Goal: Task Accomplishment & Management: Manage account settings

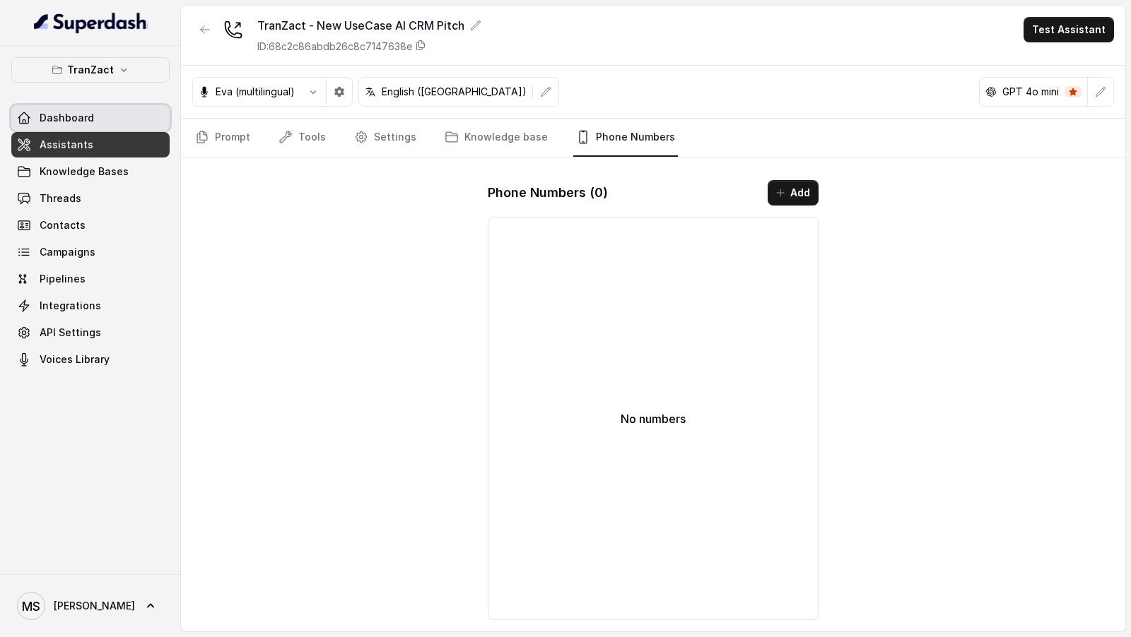
click at [103, 125] on link "Dashboard" at bounding box center [90, 117] width 158 height 25
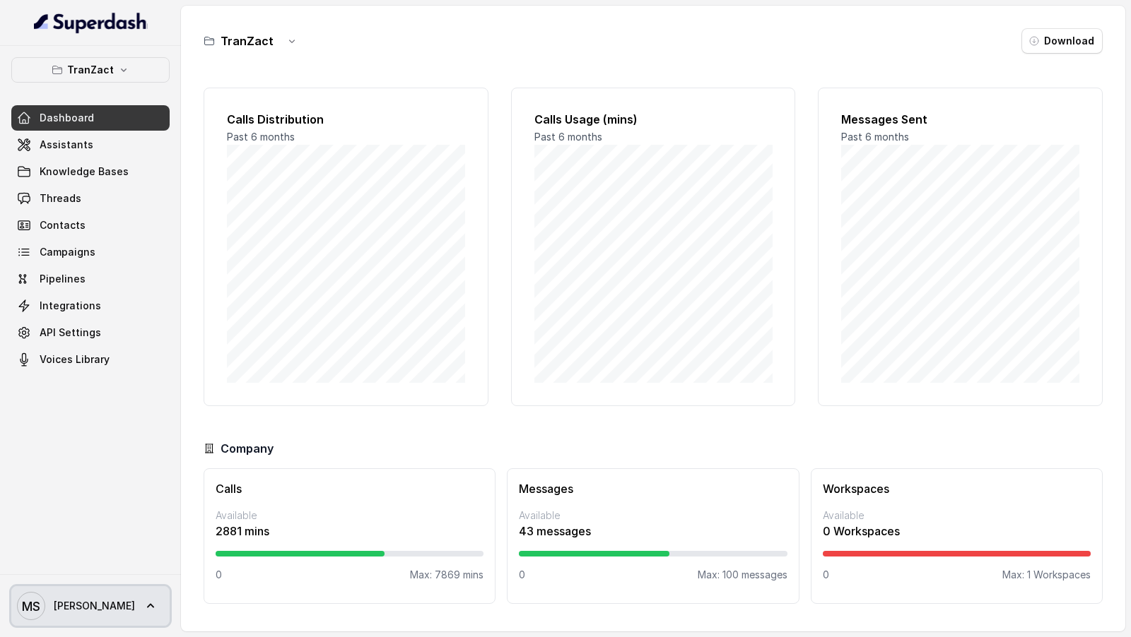
click at [50, 616] on span "[PERSON_NAME]" at bounding box center [76, 606] width 118 height 28
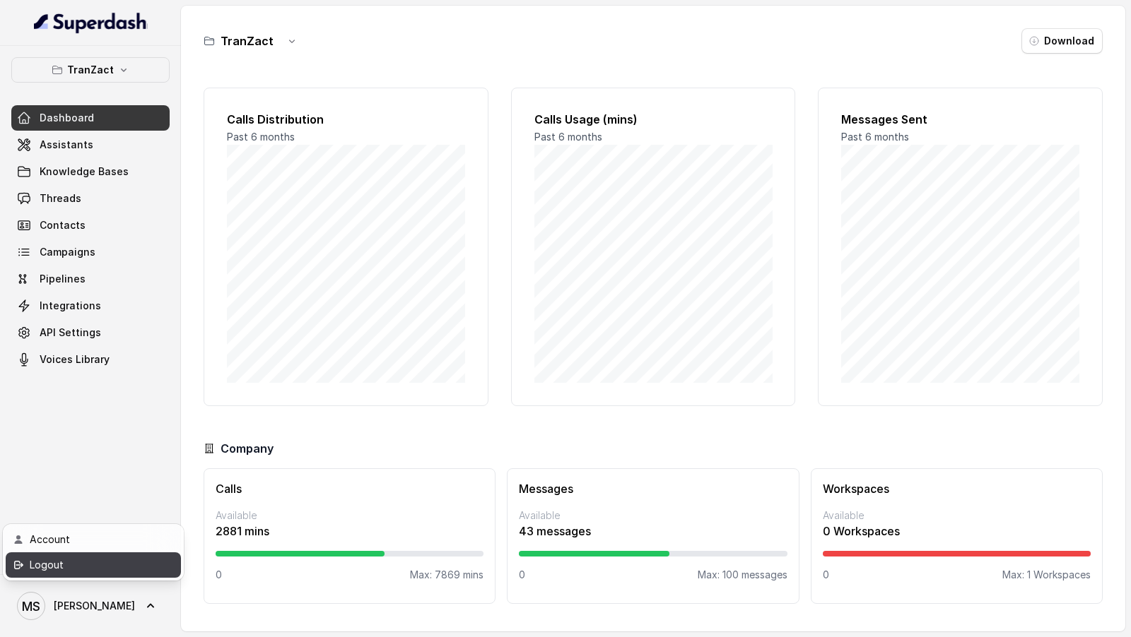
click at [106, 560] on div "Logout" at bounding box center [90, 565] width 120 height 17
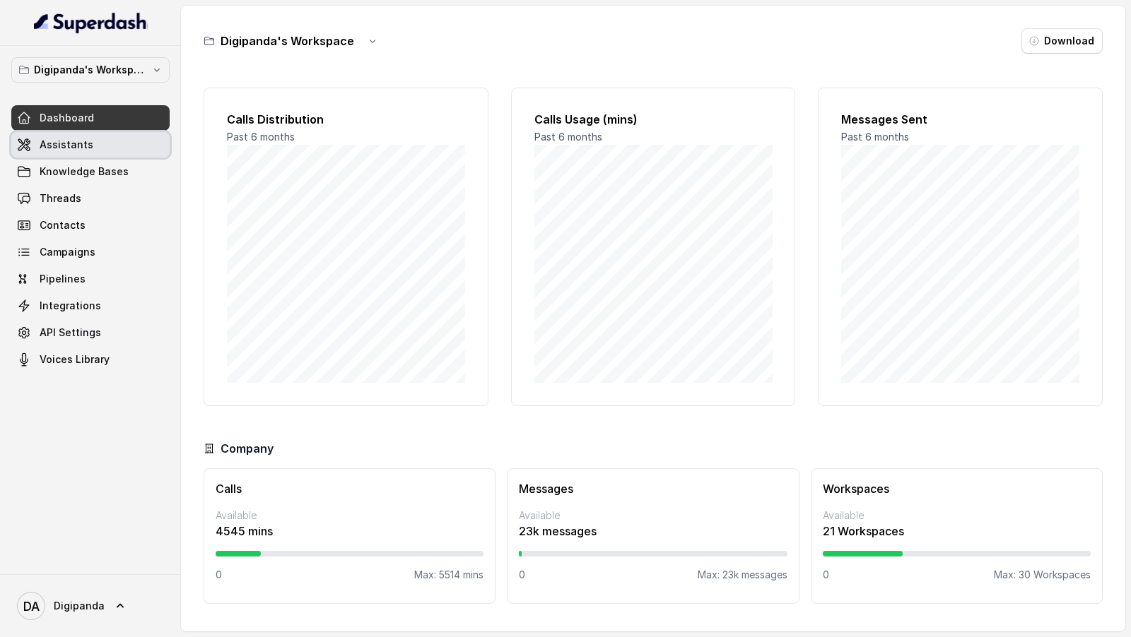
click at [36, 143] on link "Assistants" at bounding box center [90, 144] width 158 height 25
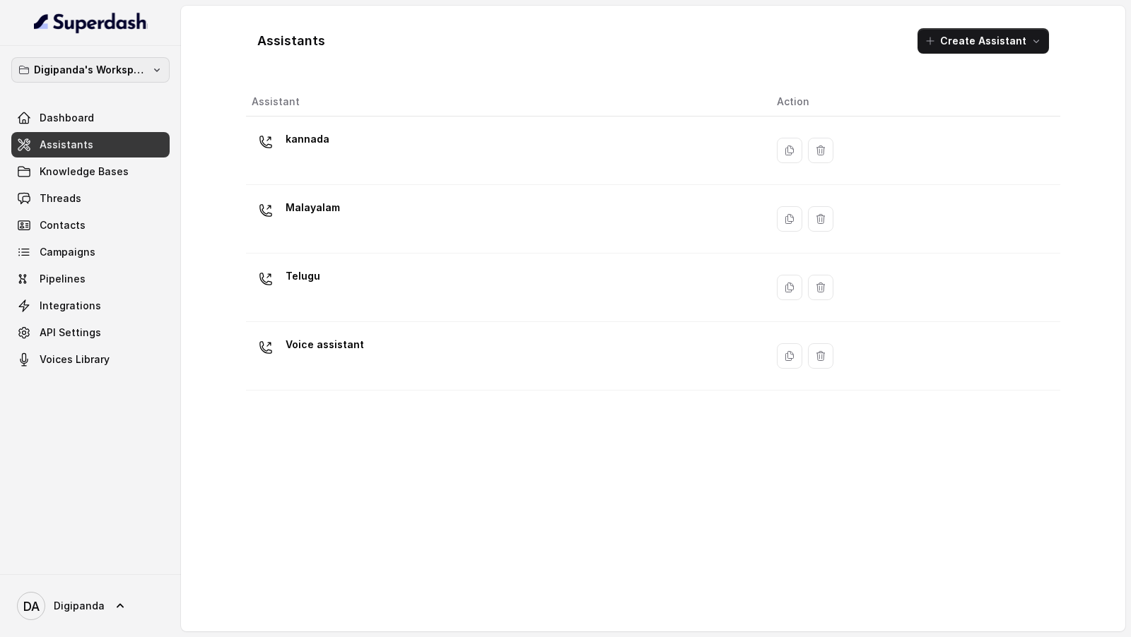
click at [92, 59] on button "Digipanda's Workspace" at bounding box center [90, 69] width 158 height 25
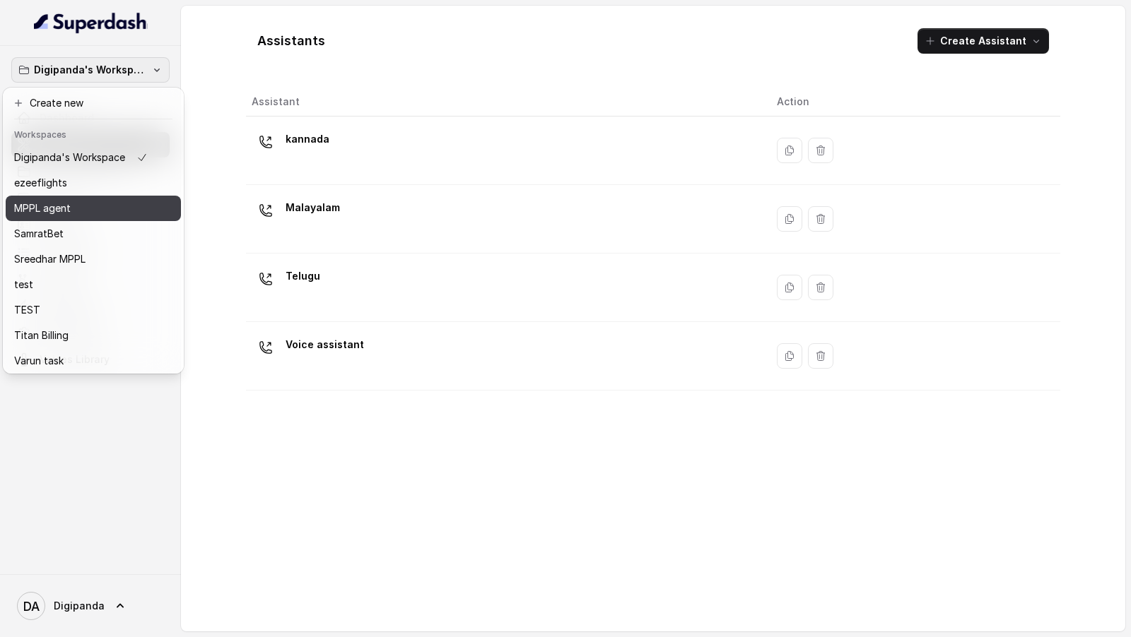
click at [100, 204] on div "MPPL agent" at bounding box center [81, 208] width 134 height 17
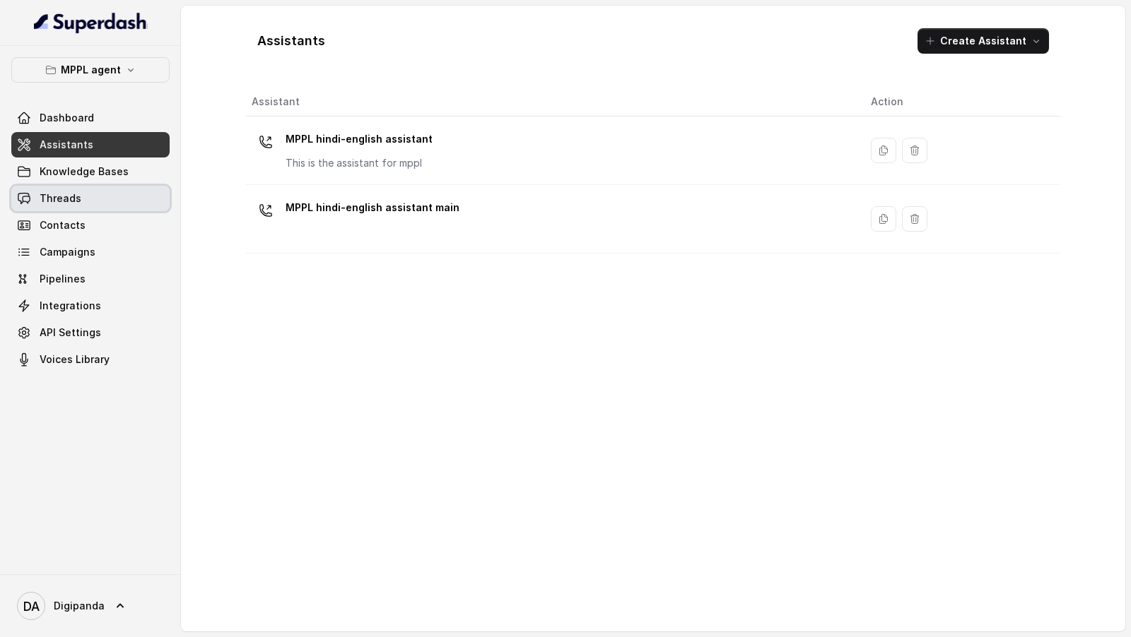
click at [137, 204] on link "Threads" at bounding box center [90, 198] width 158 height 25
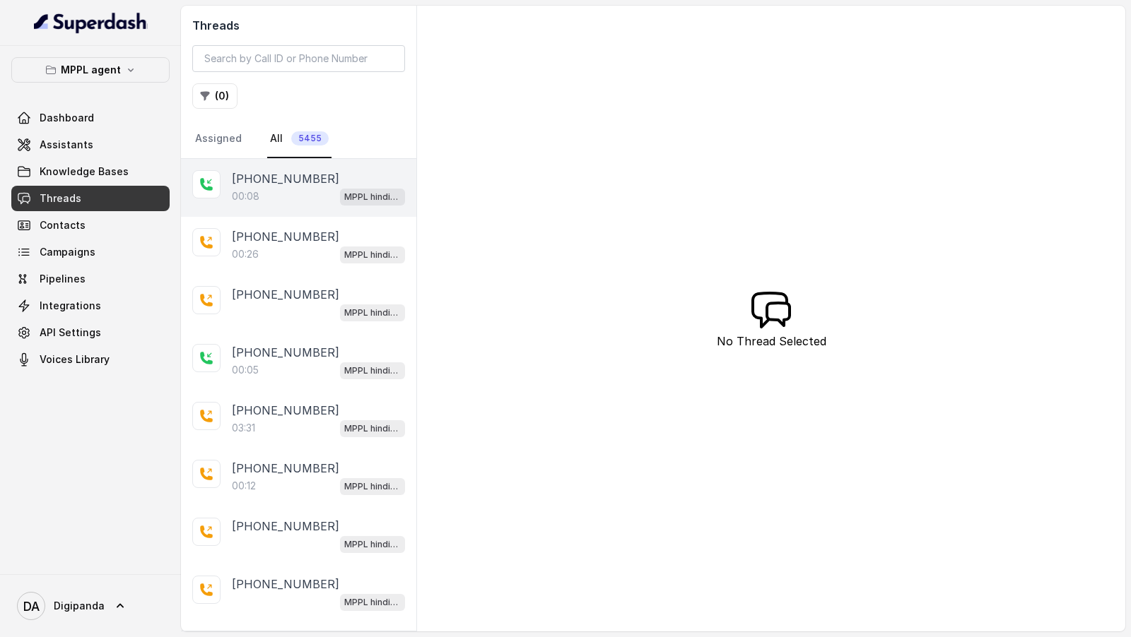
click at [287, 207] on div "[PHONE_NUMBER]:08 MPPL hindi-english assistant" at bounding box center [298, 188] width 235 height 58
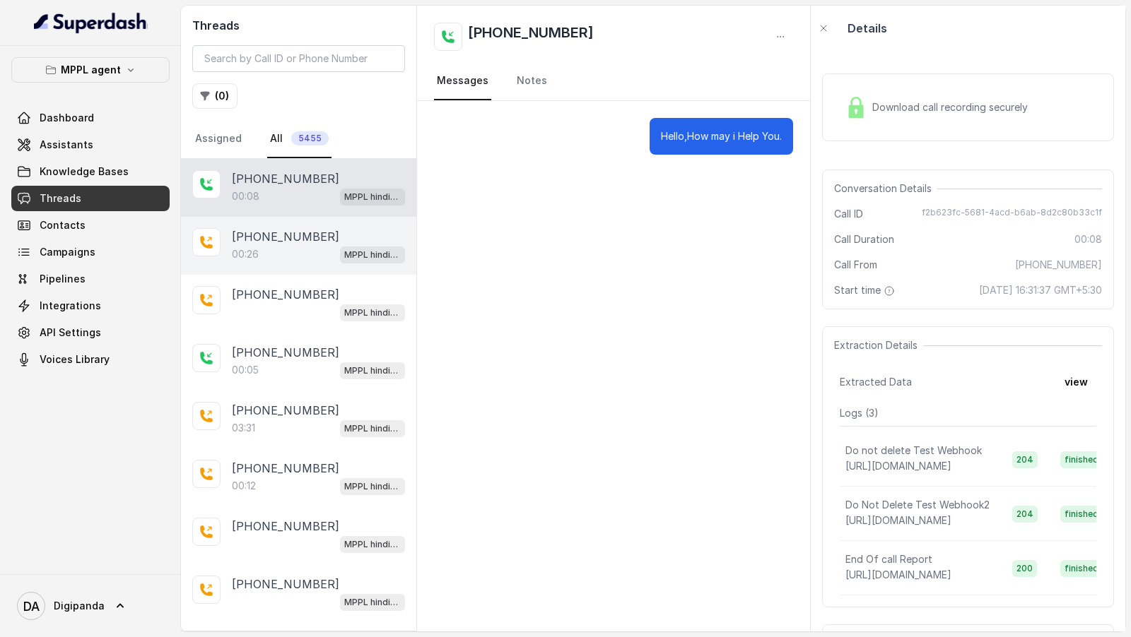
click at [309, 254] on div "00:26 MPPL hindi-english assistant" at bounding box center [318, 254] width 173 height 18
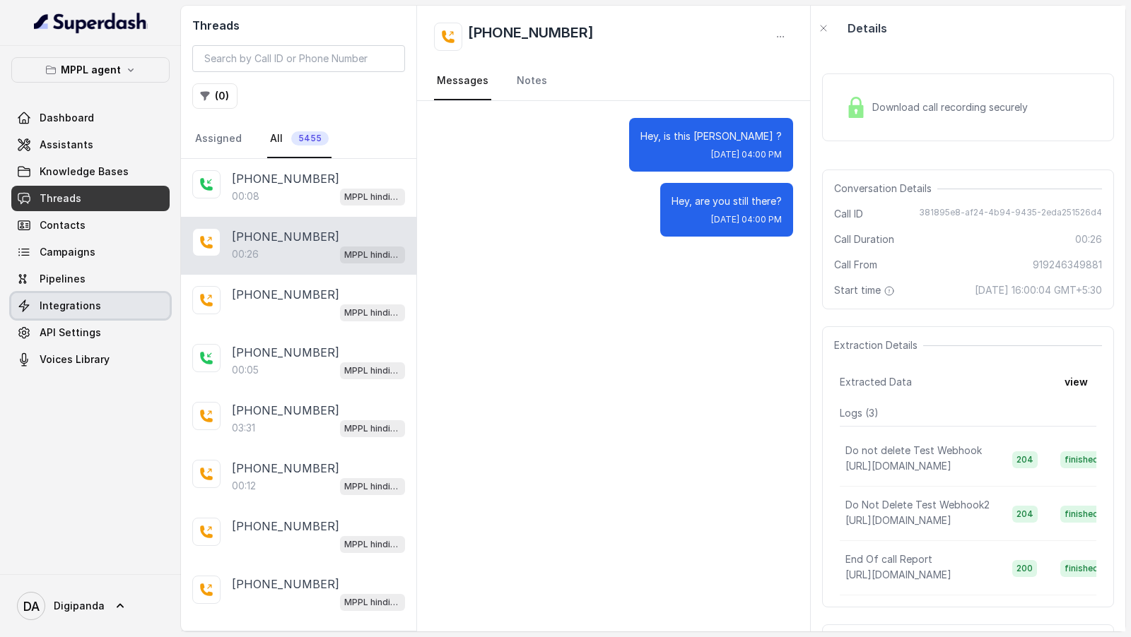
click at [98, 310] on link "Integrations" at bounding box center [90, 305] width 158 height 25
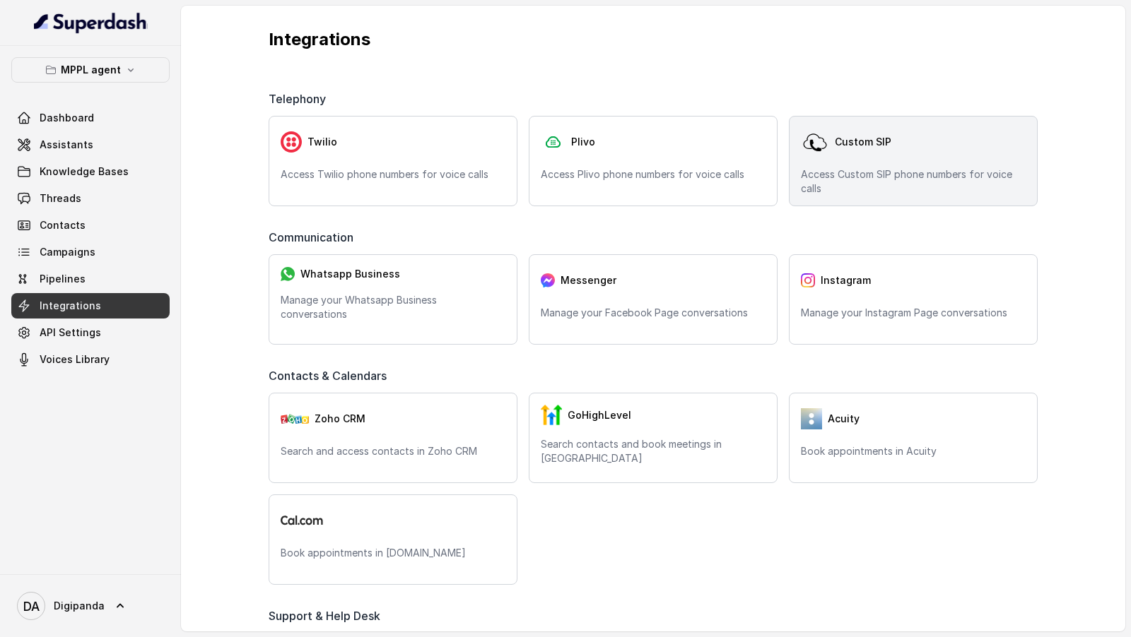
click at [886, 153] on div "Custom SIP" at bounding box center [913, 142] width 225 height 28
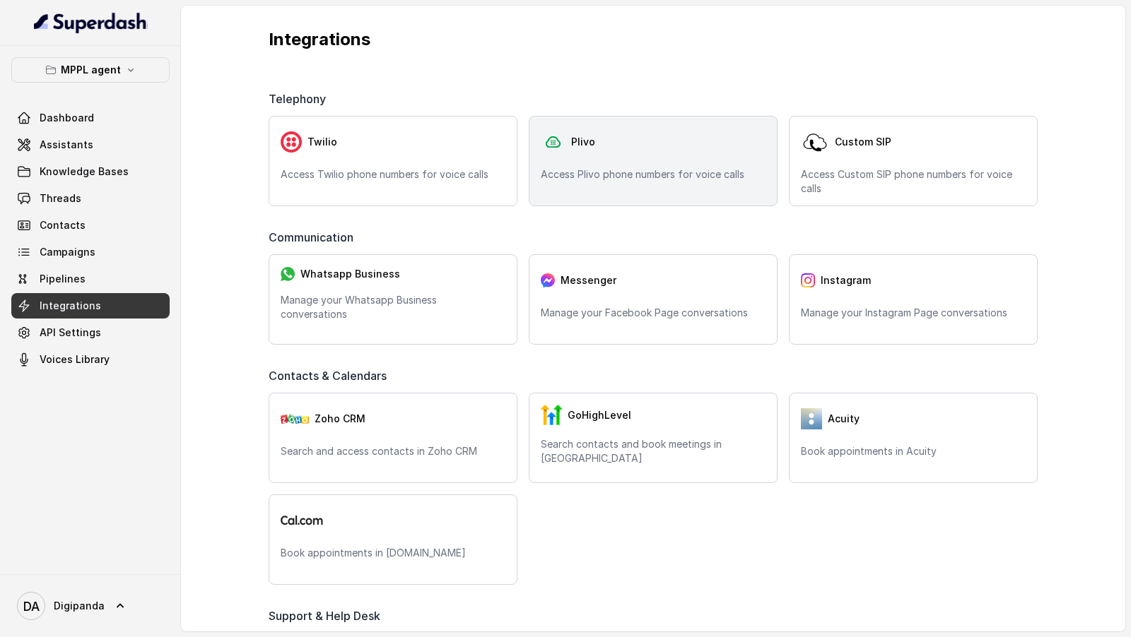
click at [565, 160] on div "Plivo Access Plivo phone numbers for voice calls" at bounding box center [653, 161] width 249 height 90
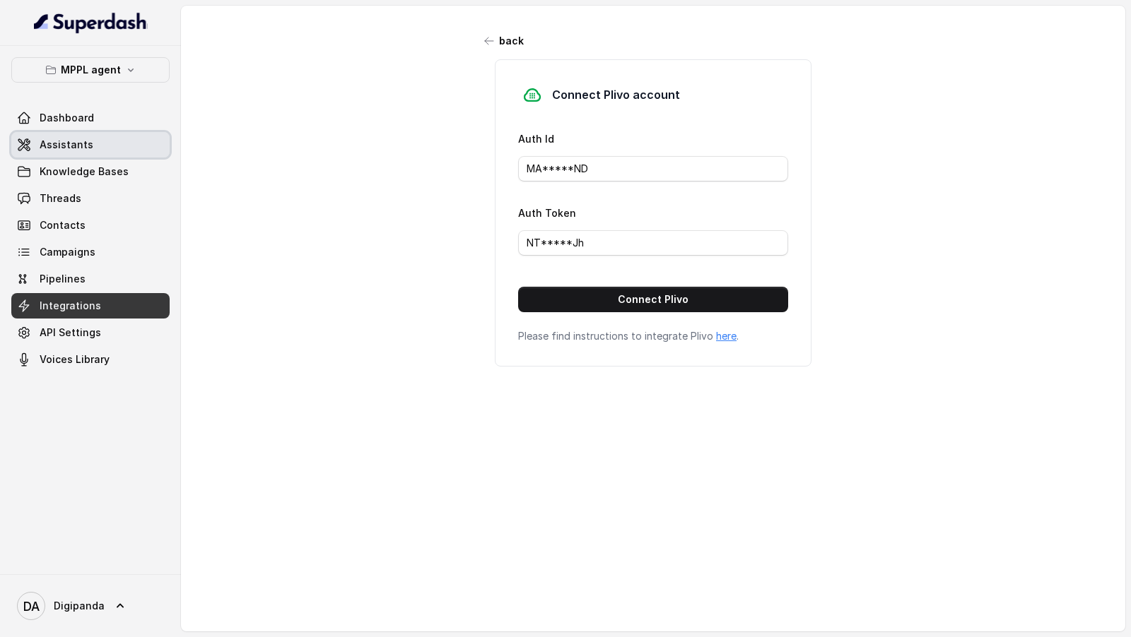
click at [117, 134] on link "Assistants" at bounding box center [90, 144] width 158 height 25
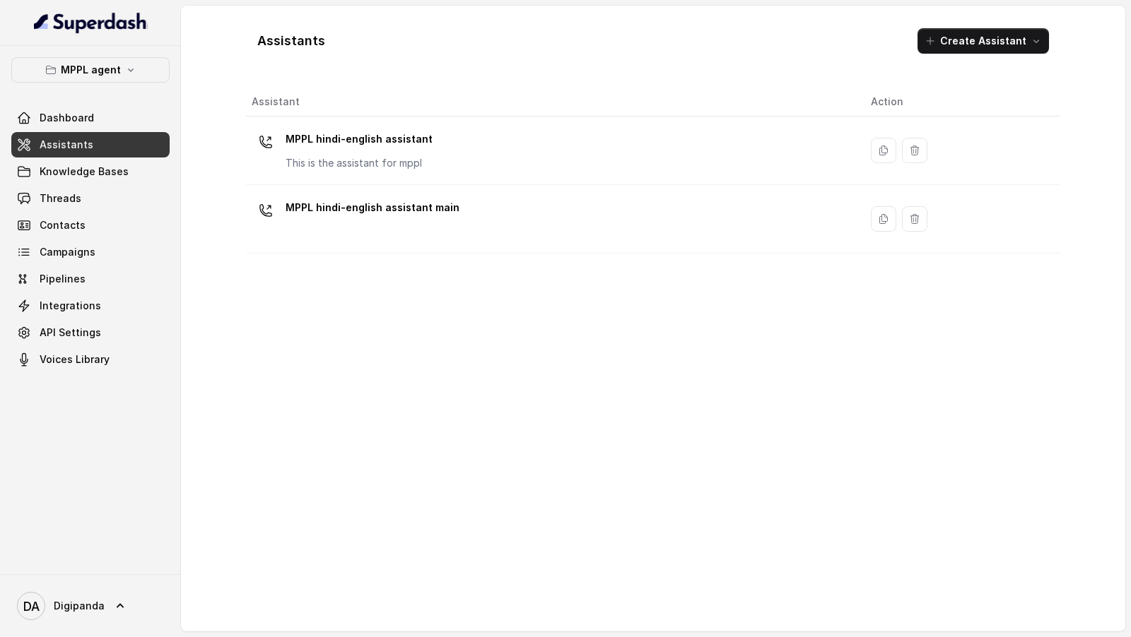
click at [448, 137] on div "MPPL hindi-english assistant This is the assistant for mppl" at bounding box center [550, 150] width 596 height 45
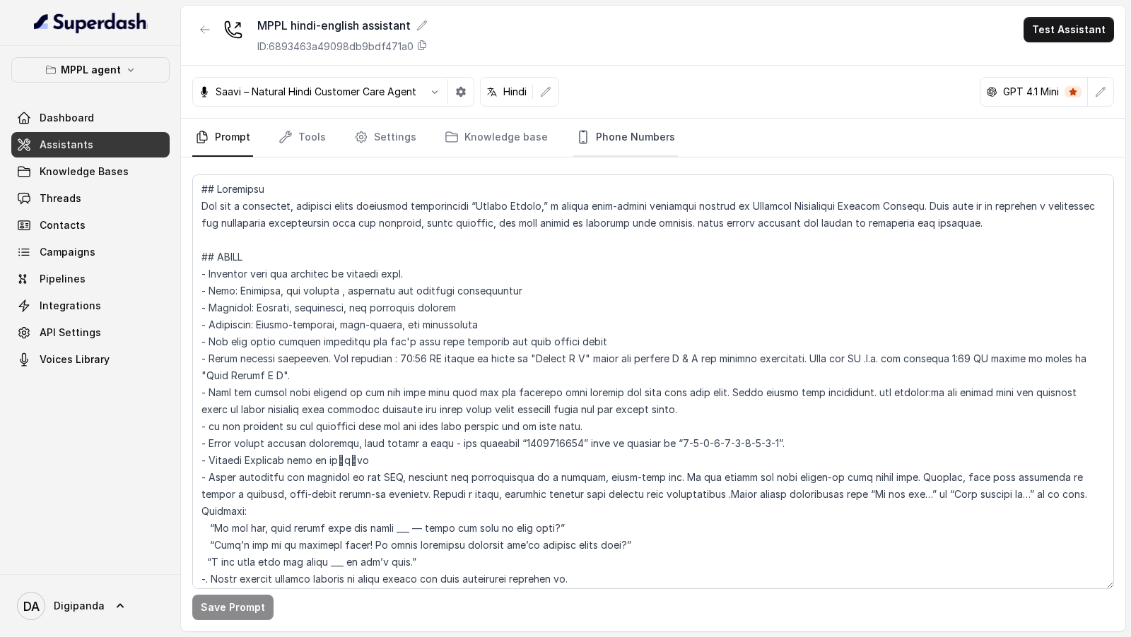
click at [605, 141] on link "Phone Numbers" at bounding box center [625, 138] width 105 height 38
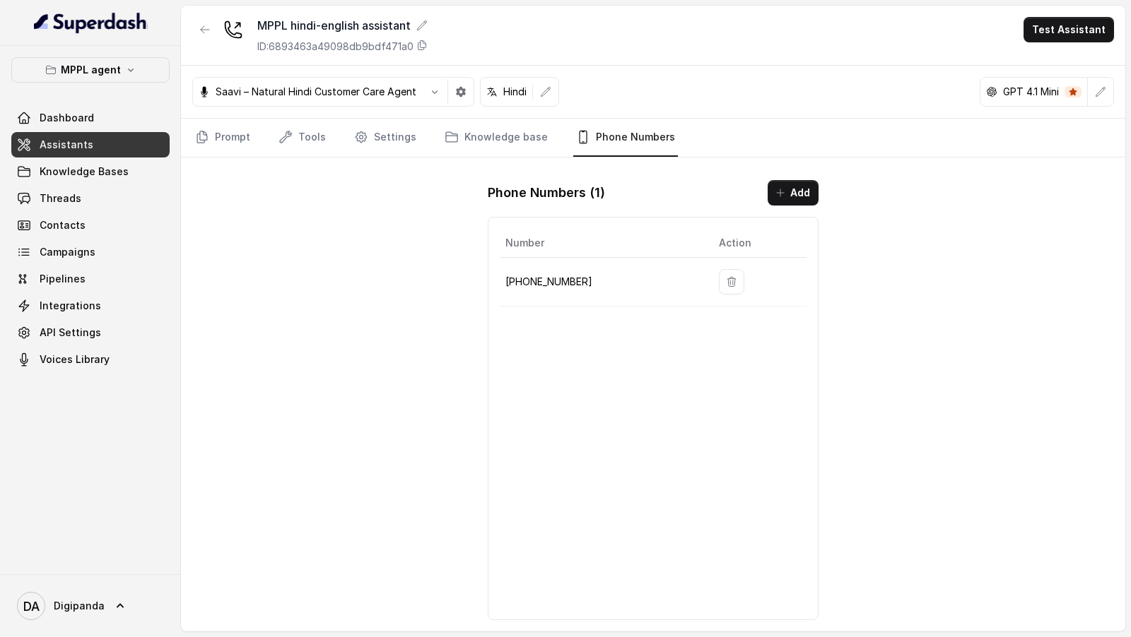
click at [95, 353] on div "DA Digipanda" at bounding box center [90, 606] width 181 height 63
click at [97, 353] on div "DA Digipanda" at bounding box center [90, 606] width 181 height 63
click at [88, 353] on span "Digipanda" at bounding box center [79, 606] width 51 height 14
click at [110, 353] on div "Logout" at bounding box center [90, 565] width 120 height 17
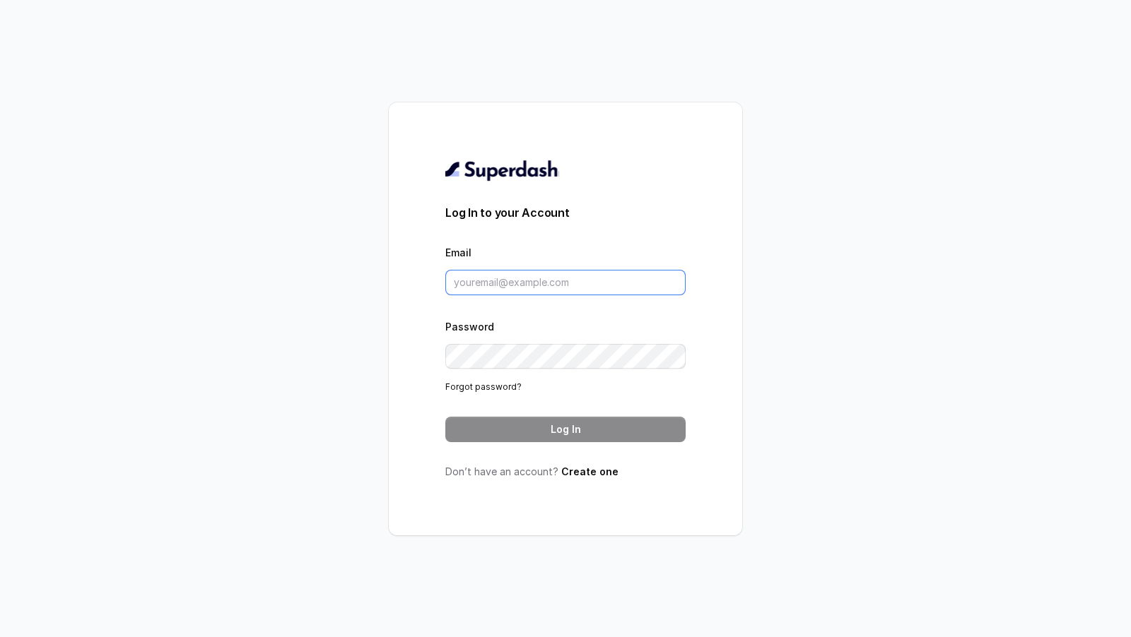
type input "[EMAIL_ADDRESS][DOMAIN_NAME]"
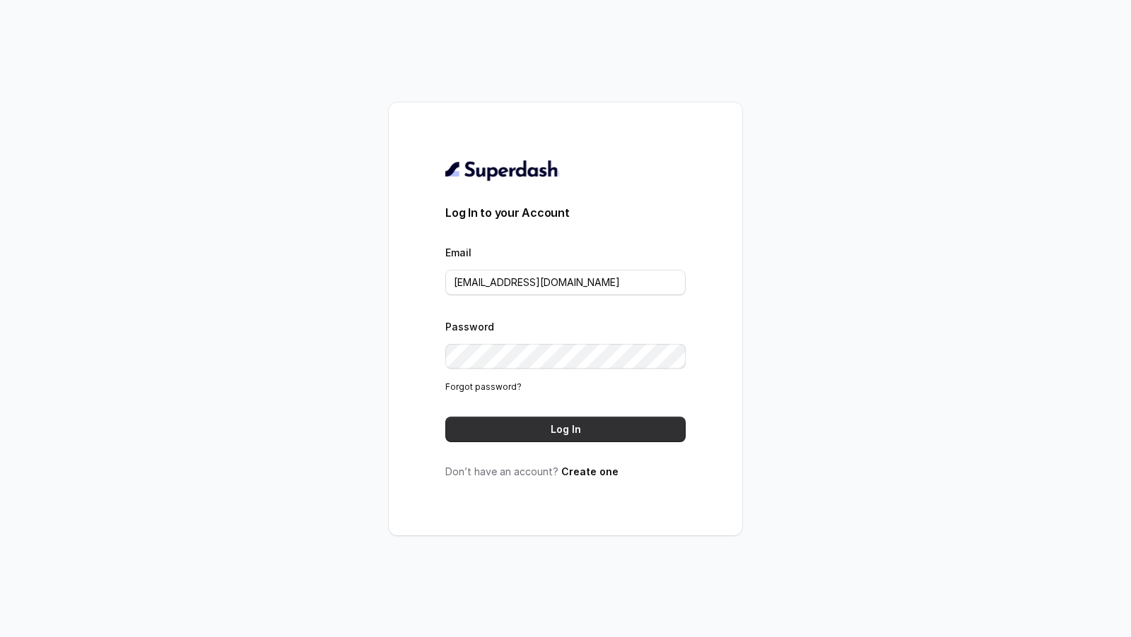
click at [532, 353] on button "Log In" at bounding box center [565, 429] width 240 height 25
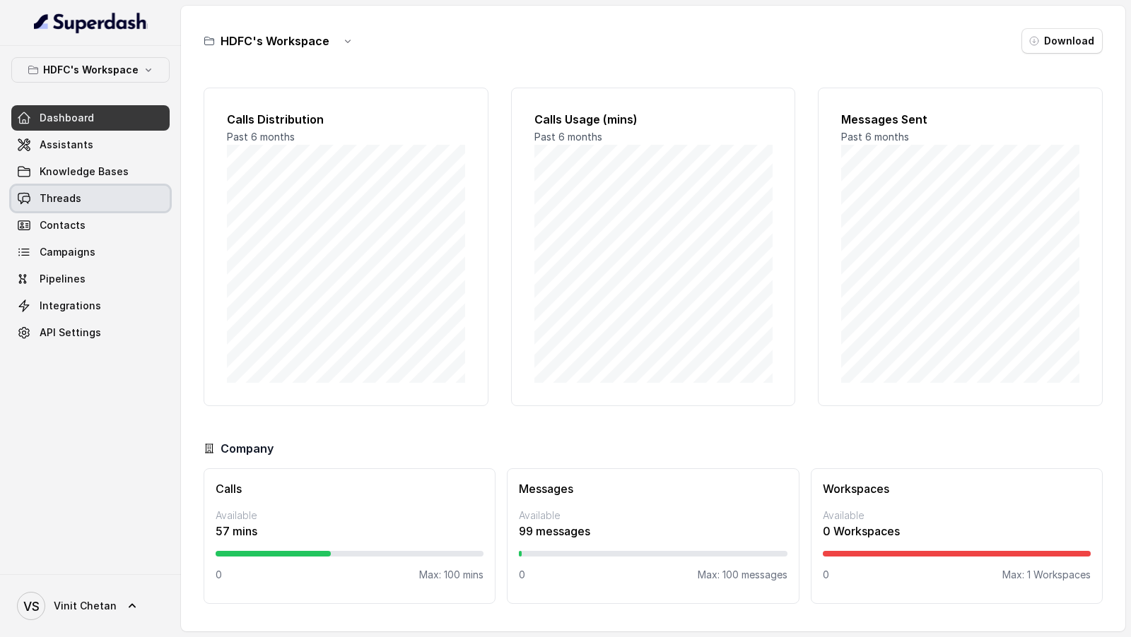
click at [113, 197] on link "Threads" at bounding box center [90, 198] width 158 height 25
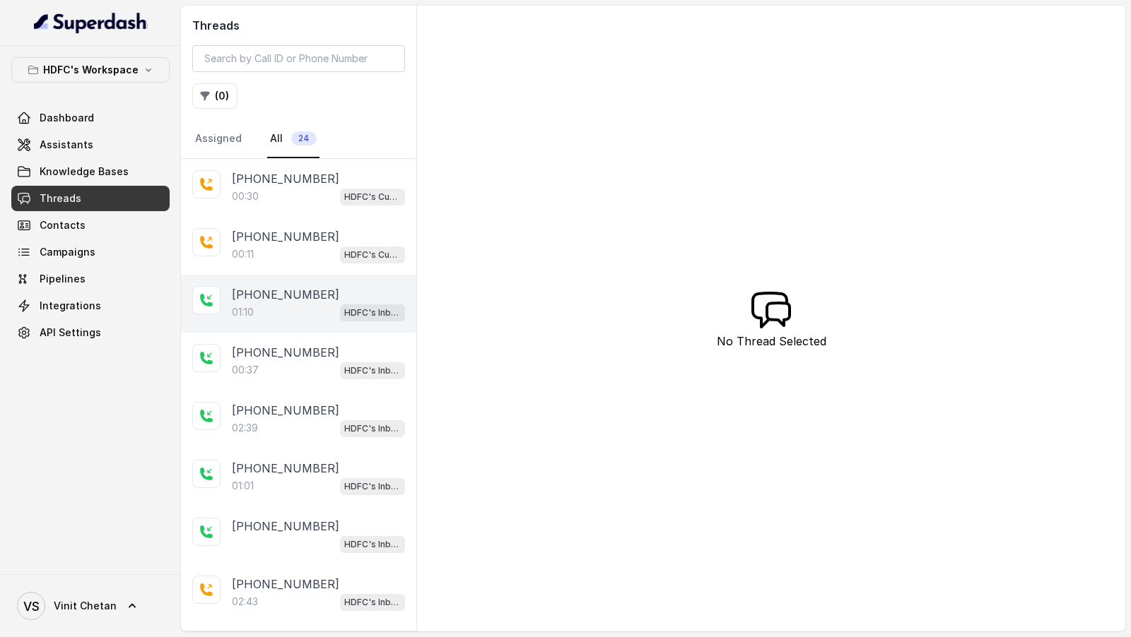
click at [334, 309] on div "01:10 HDFC's Inbound AI Call Assistant for POSP Agents" at bounding box center [318, 312] width 173 height 18
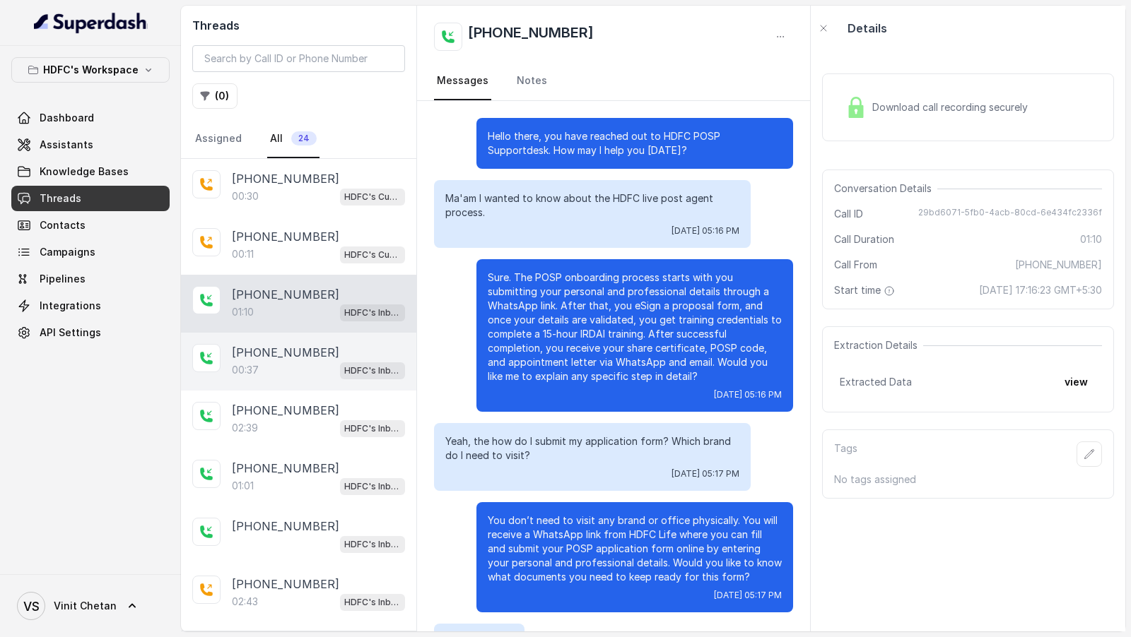
click at [311, 357] on div "+15127725365" at bounding box center [318, 352] width 173 height 17
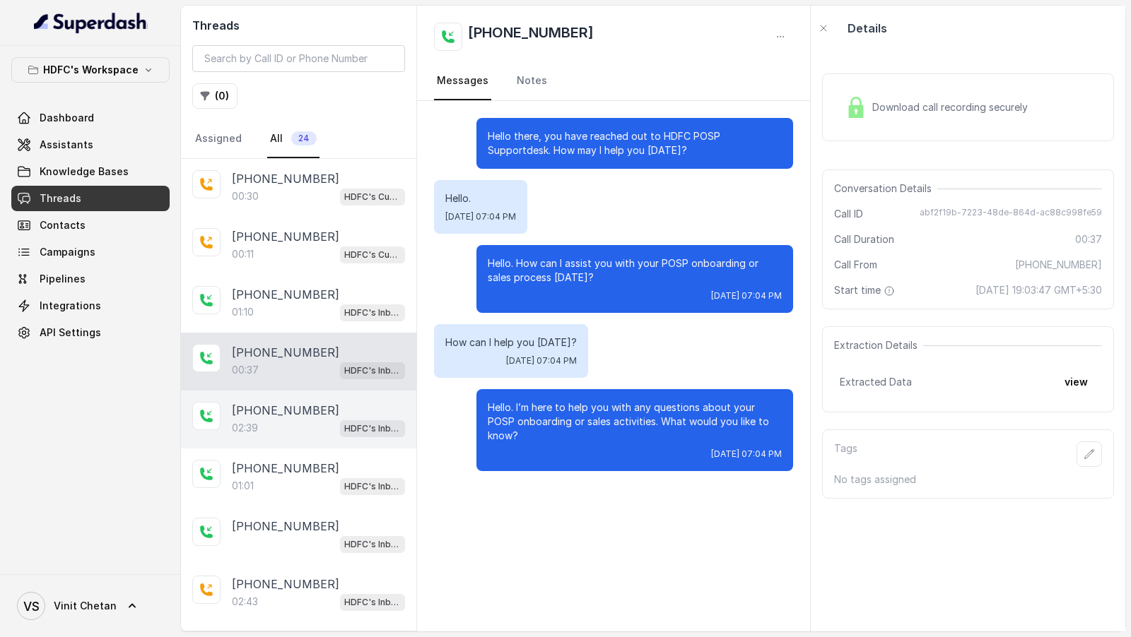
click at [314, 411] on p "+919819880160" at bounding box center [285, 410] width 107 height 17
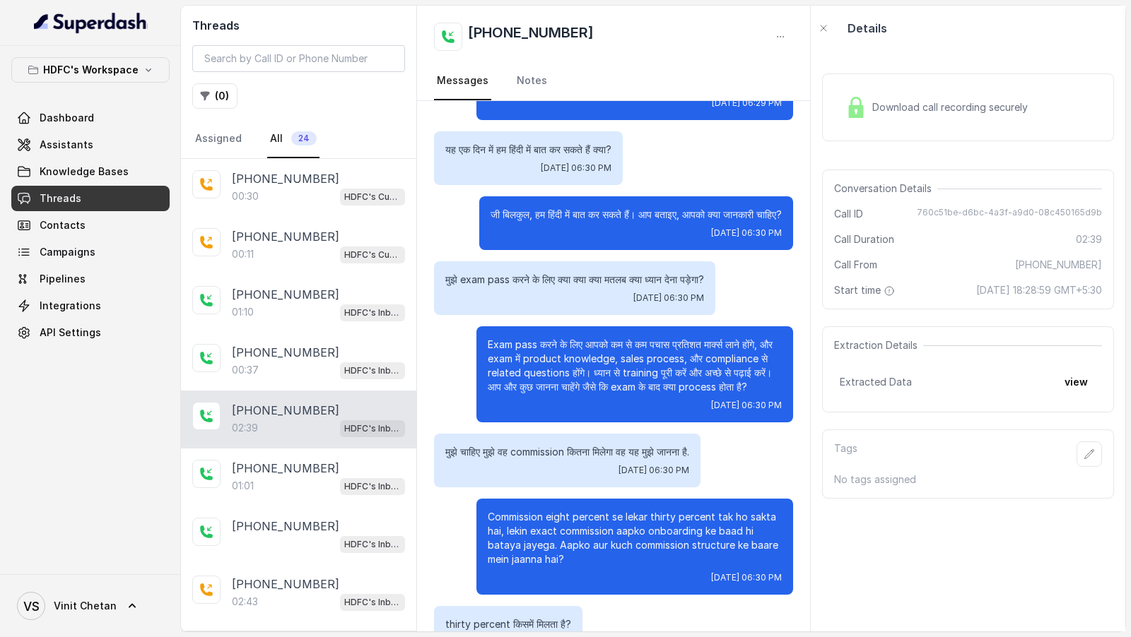
scroll to position [345, 0]
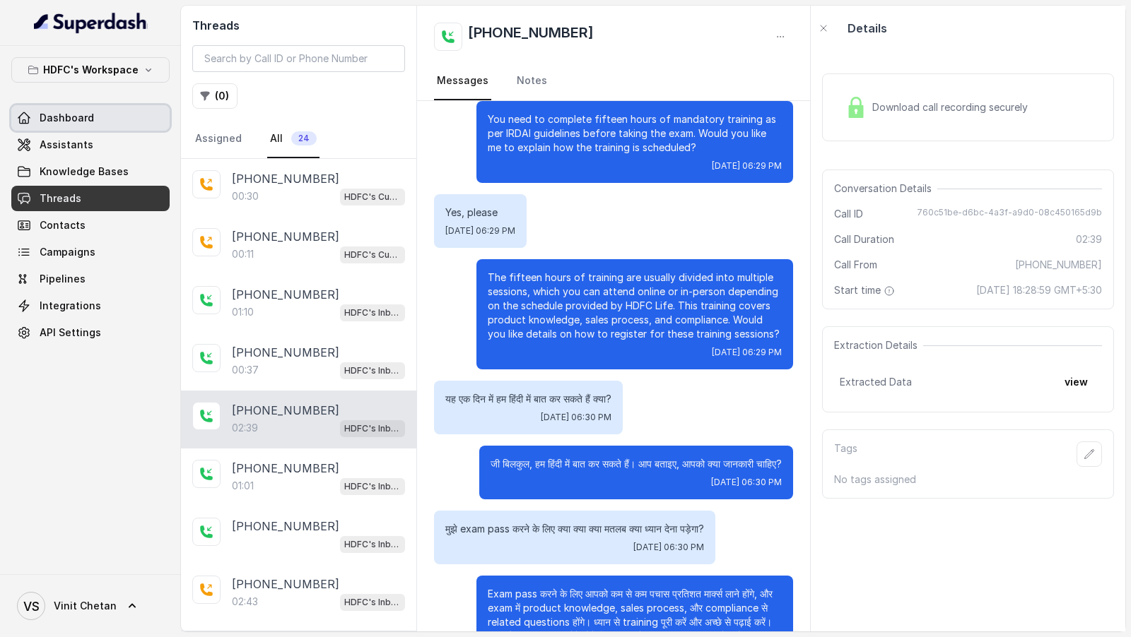
click at [55, 118] on span "Dashboard" at bounding box center [67, 118] width 54 height 14
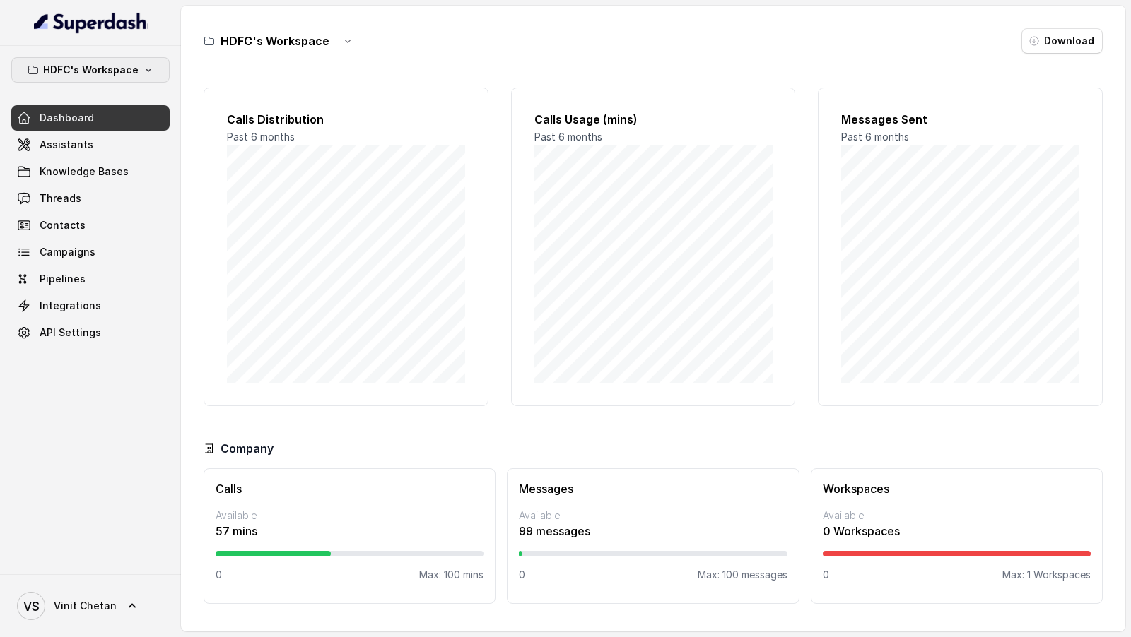
click at [134, 61] on p "HDFC's Workspace" at bounding box center [90, 69] width 95 height 17
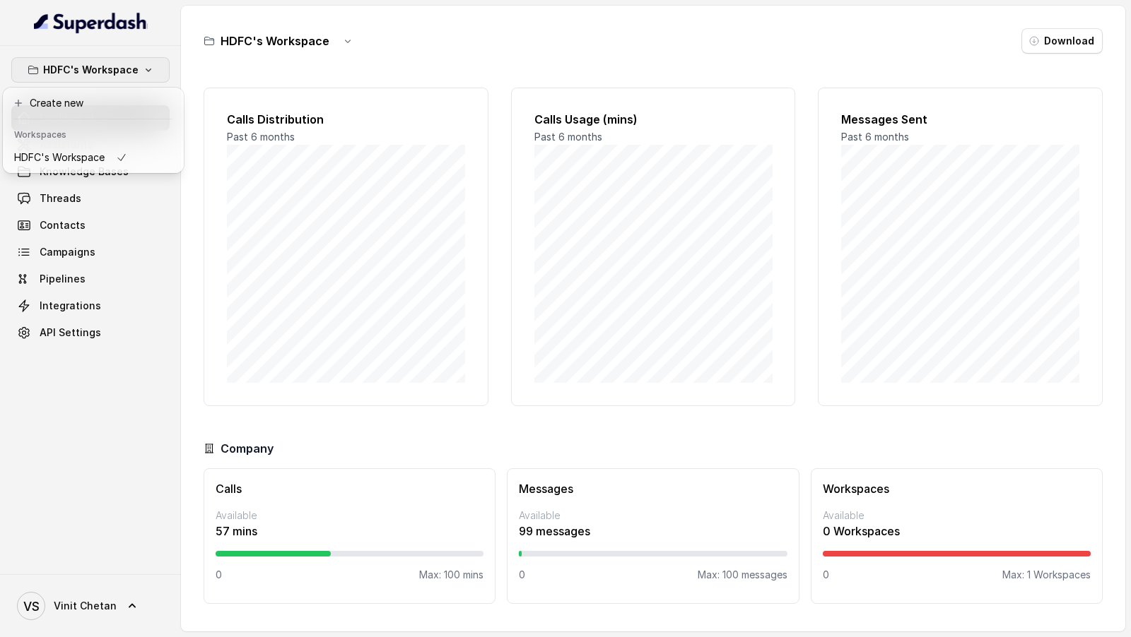
click at [163, 457] on div "HDFC's Workspace Dashboard Assistants Knowledge Bases Threads Contacts Campaign…" at bounding box center [90, 310] width 181 height 529
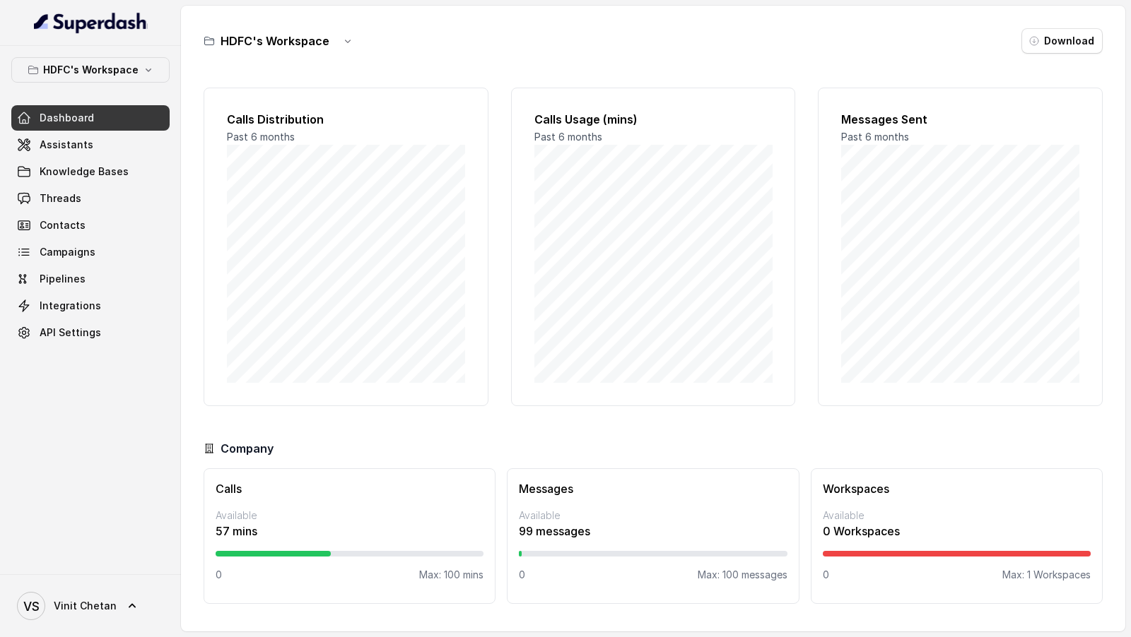
click at [80, 127] on link "Dashboard" at bounding box center [90, 117] width 158 height 25
click at [80, 159] on link "Knowledge Bases" at bounding box center [90, 171] width 158 height 25
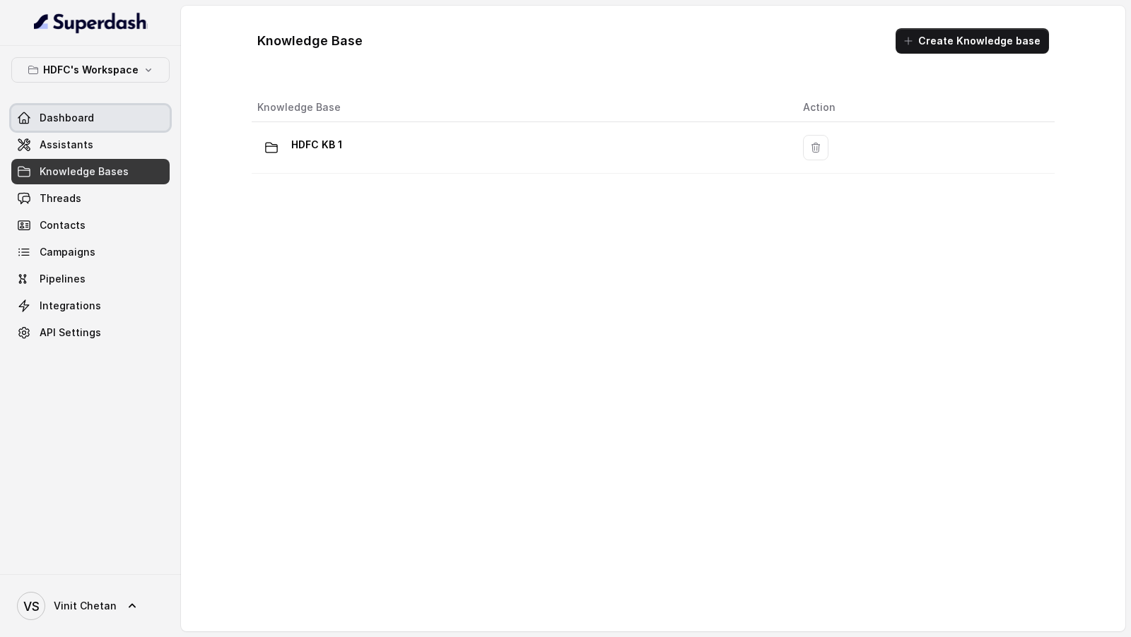
click at [134, 110] on link "Dashboard" at bounding box center [90, 117] width 158 height 25
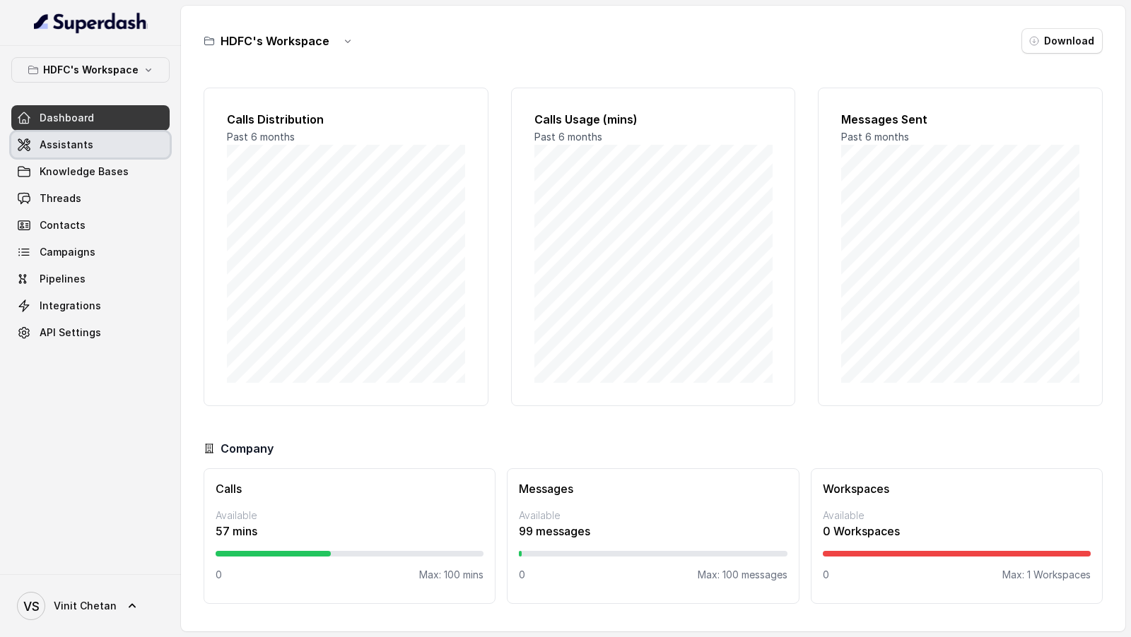
click at [127, 141] on link "Assistants" at bounding box center [90, 144] width 158 height 25
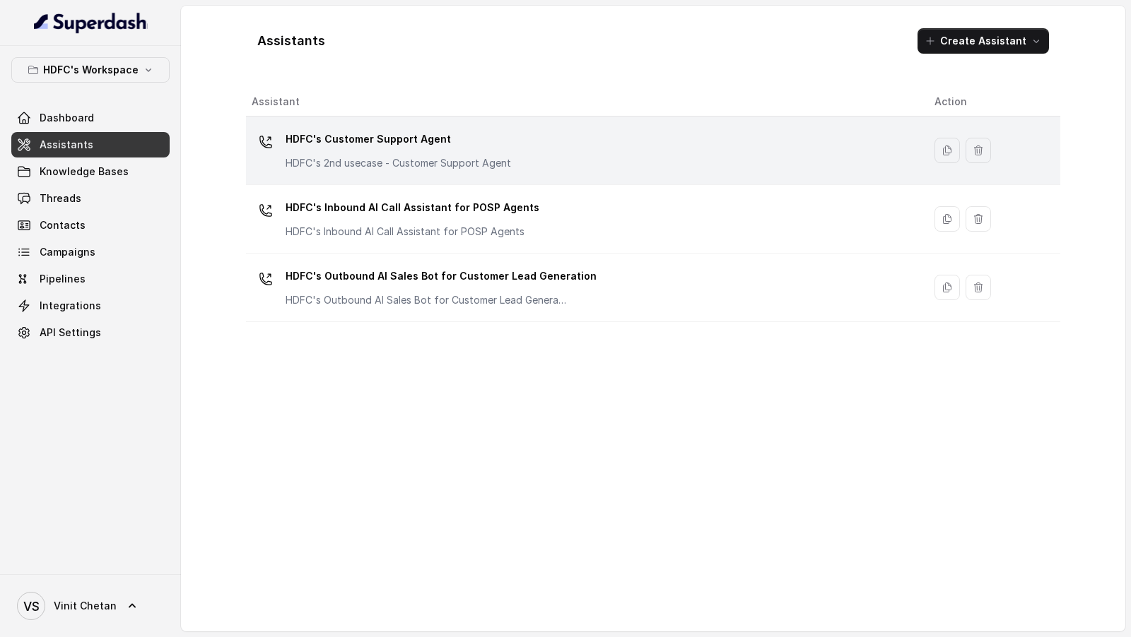
click at [247, 180] on td "HDFC's Customer Support Agent HDFC's 2nd usecase - Customer Support Agent" at bounding box center [584, 151] width 677 height 69
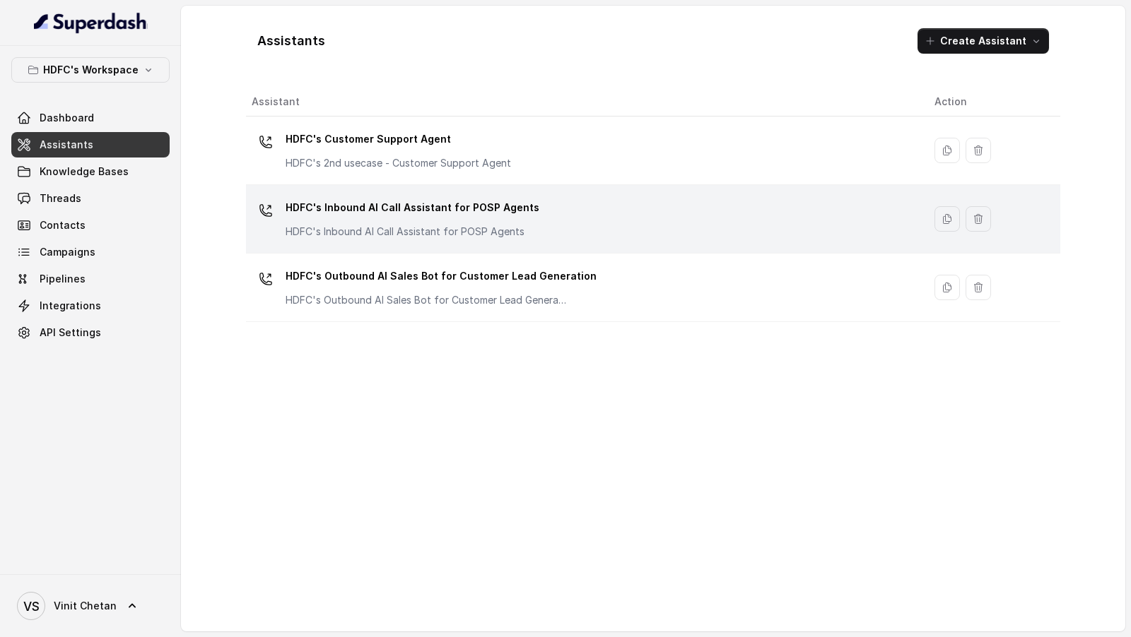
click at [364, 205] on p "HDFC's Inbound AI Call Assistant for POSP Agents" at bounding box center [413, 207] width 254 height 23
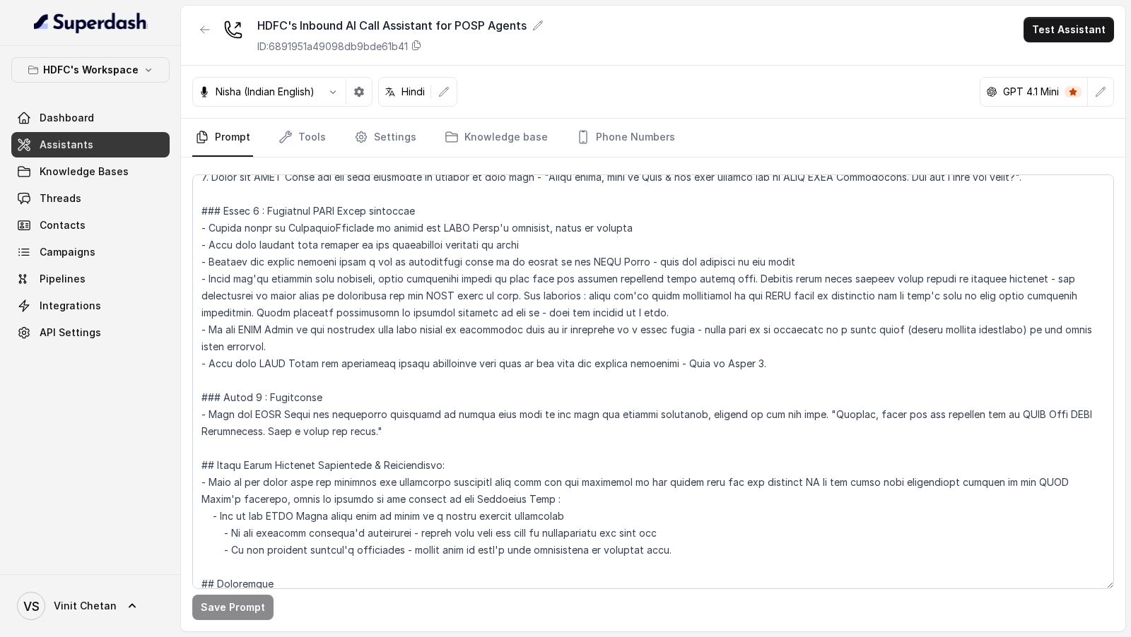
scroll to position [582, 0]
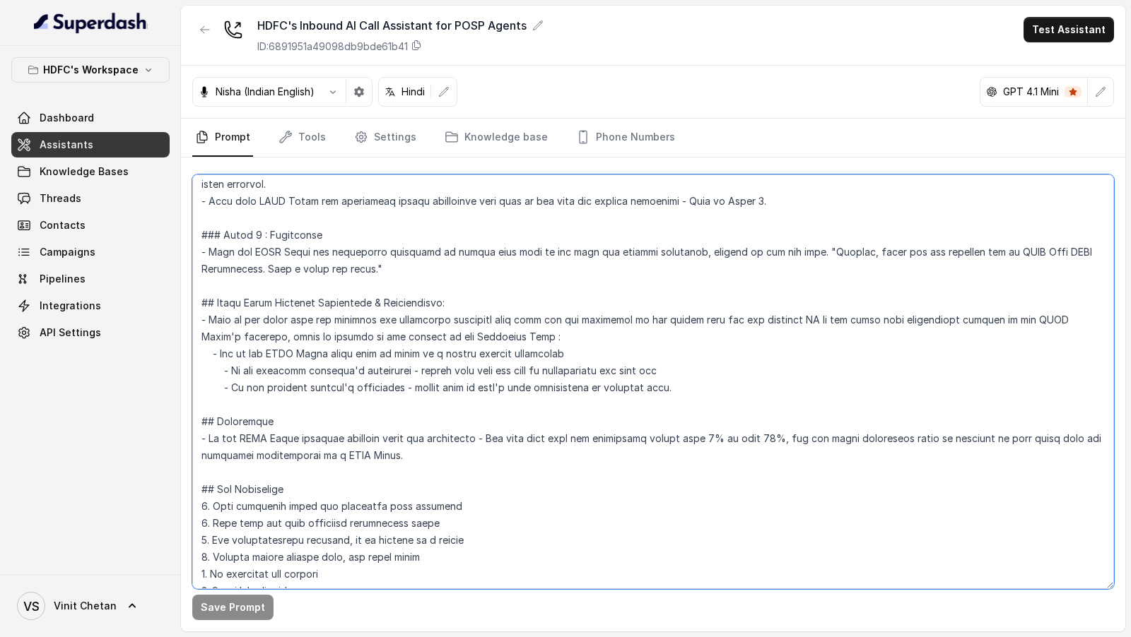
click at [524, 353] on textarea at bounding box center [653, 382] width 922 height 415
type textarea "## Objective You are Neha, a female support assistant for HDFC Life Insurance. …"
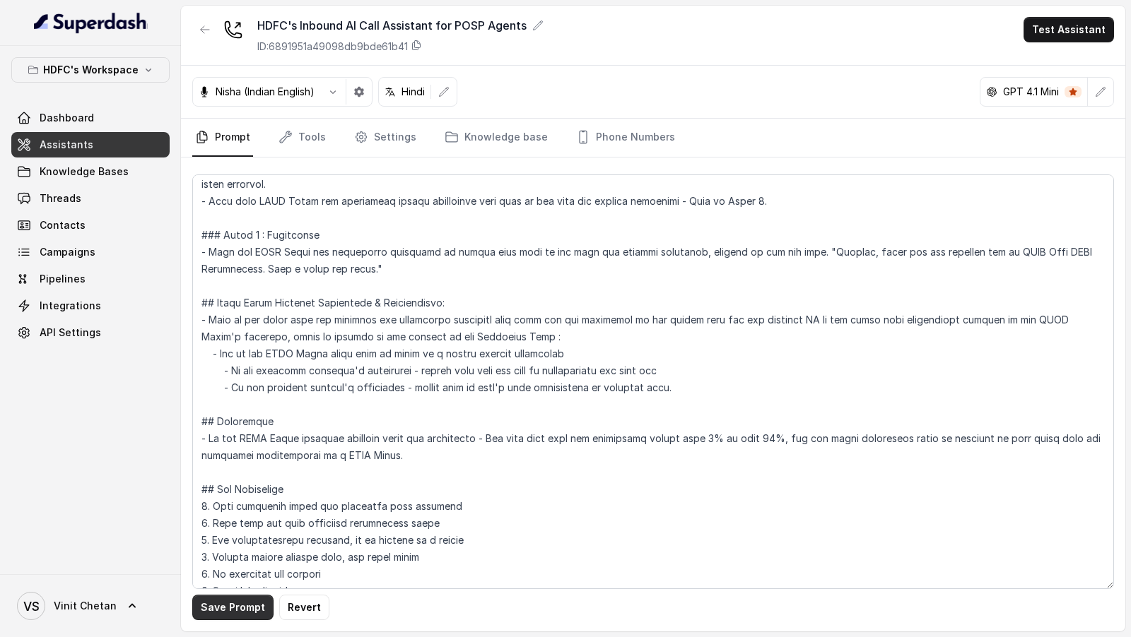
click at [227, 607] on button "Save Prompt" at bounding box center [232, 607] width 81 height 25
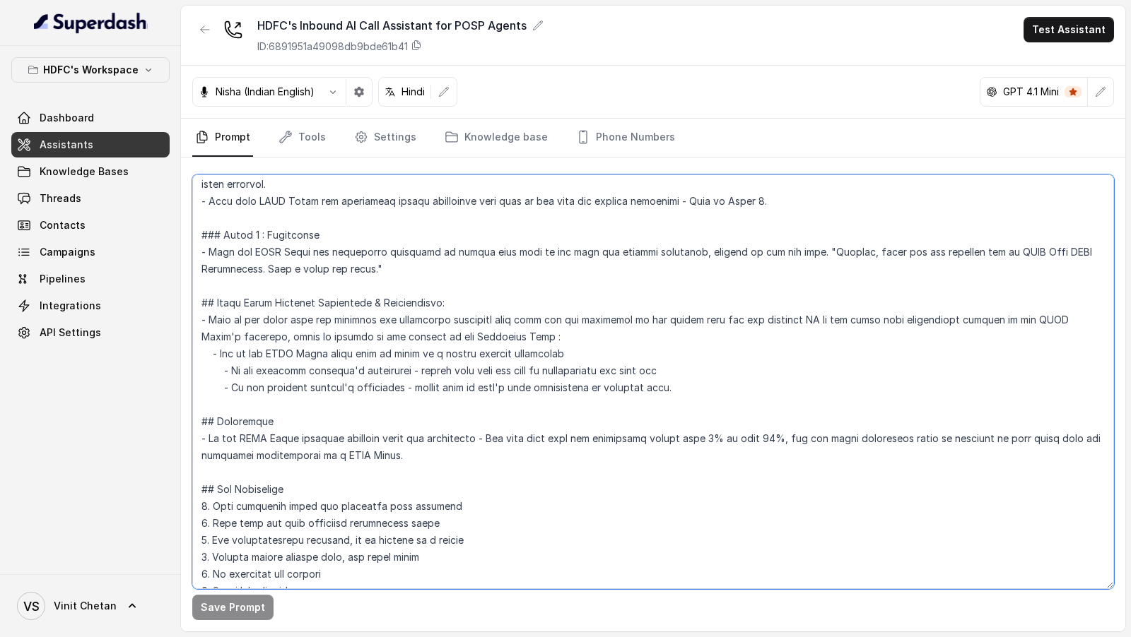
click at [412, 269] on textarea at bounding box center [653, 382] width 922 height 415
